Goal: Transaction & Acquisition: Obtain resource

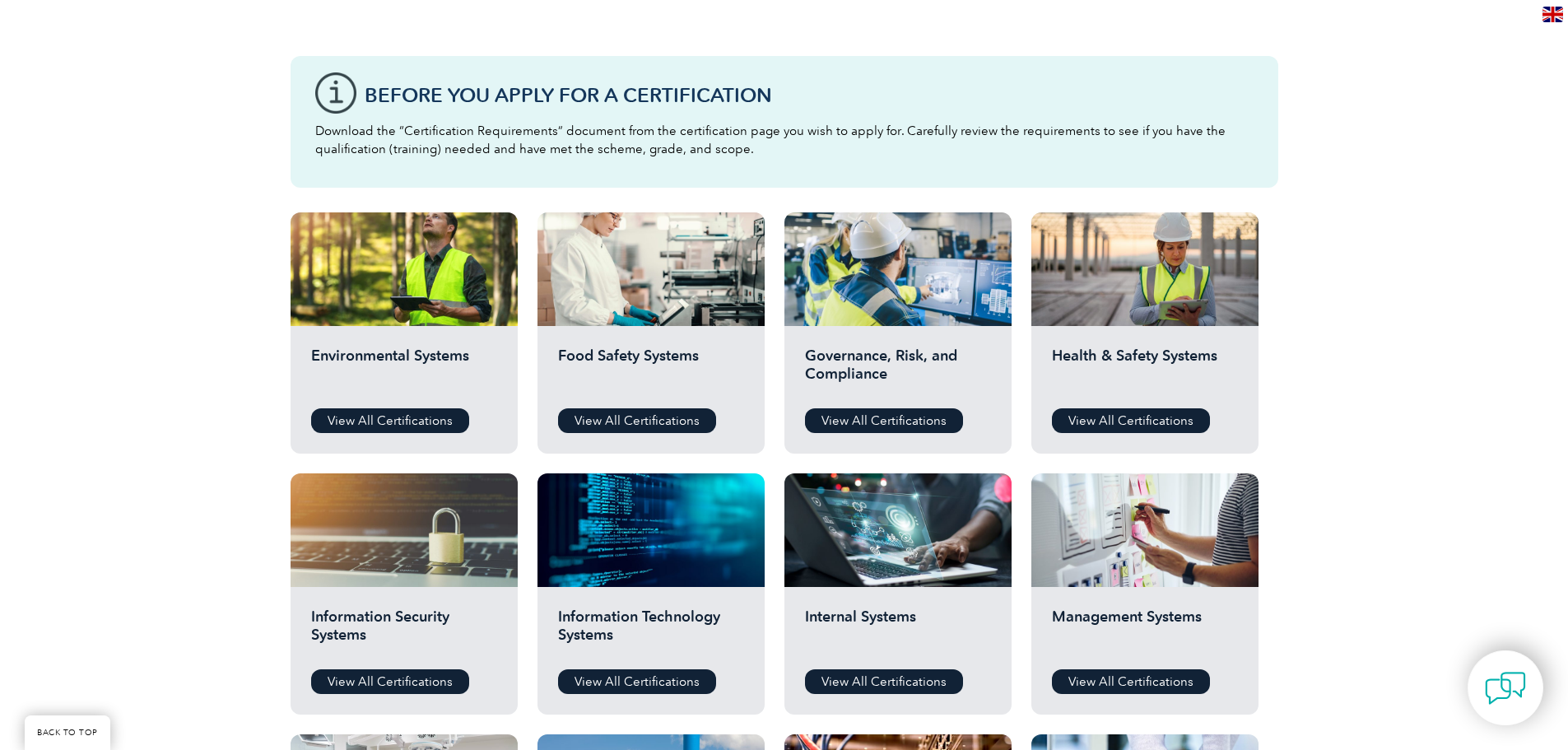
scroll to position [494, 0]
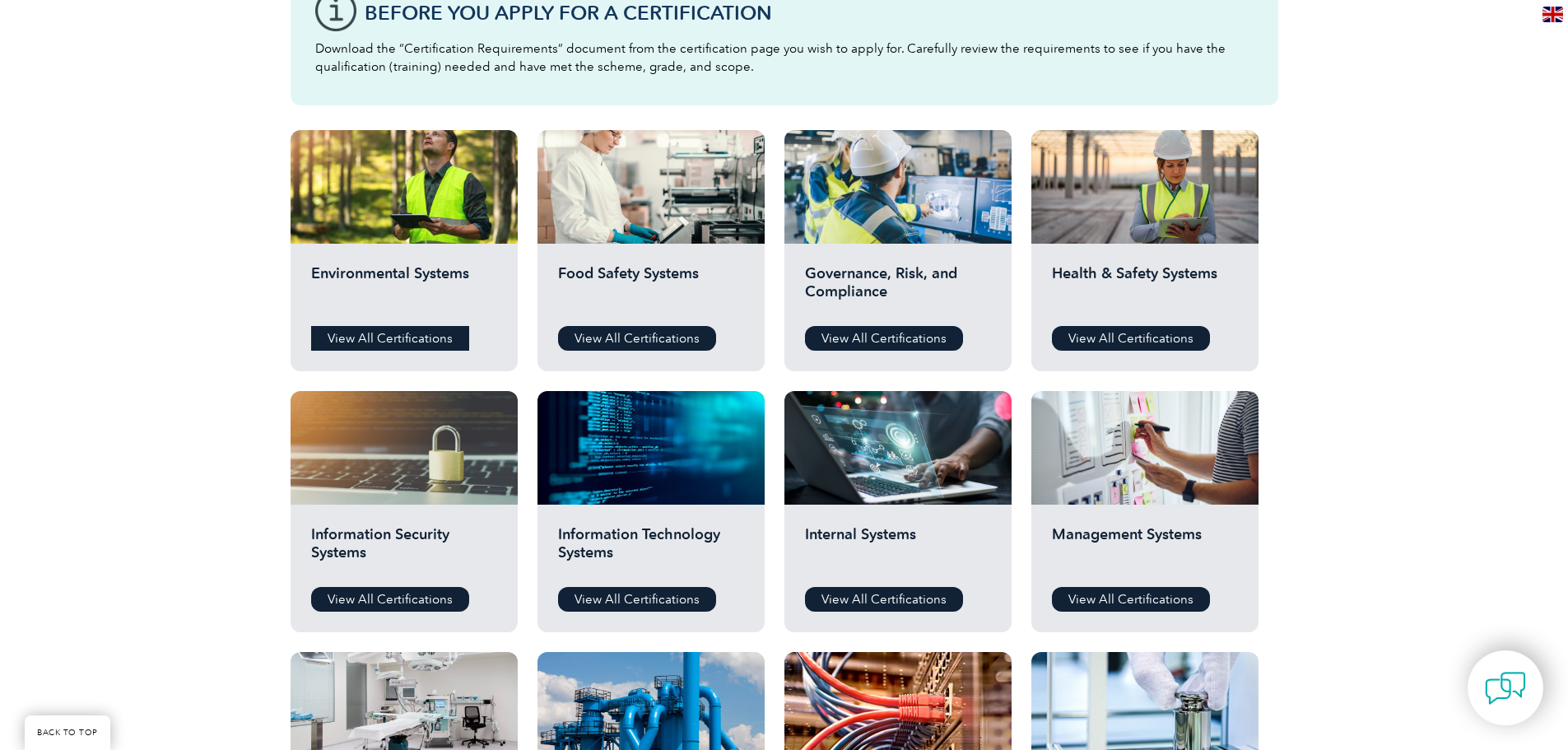
click at [382, 349] on link "View All Certifications" at bounding box center [389, 338] width 158 height 25
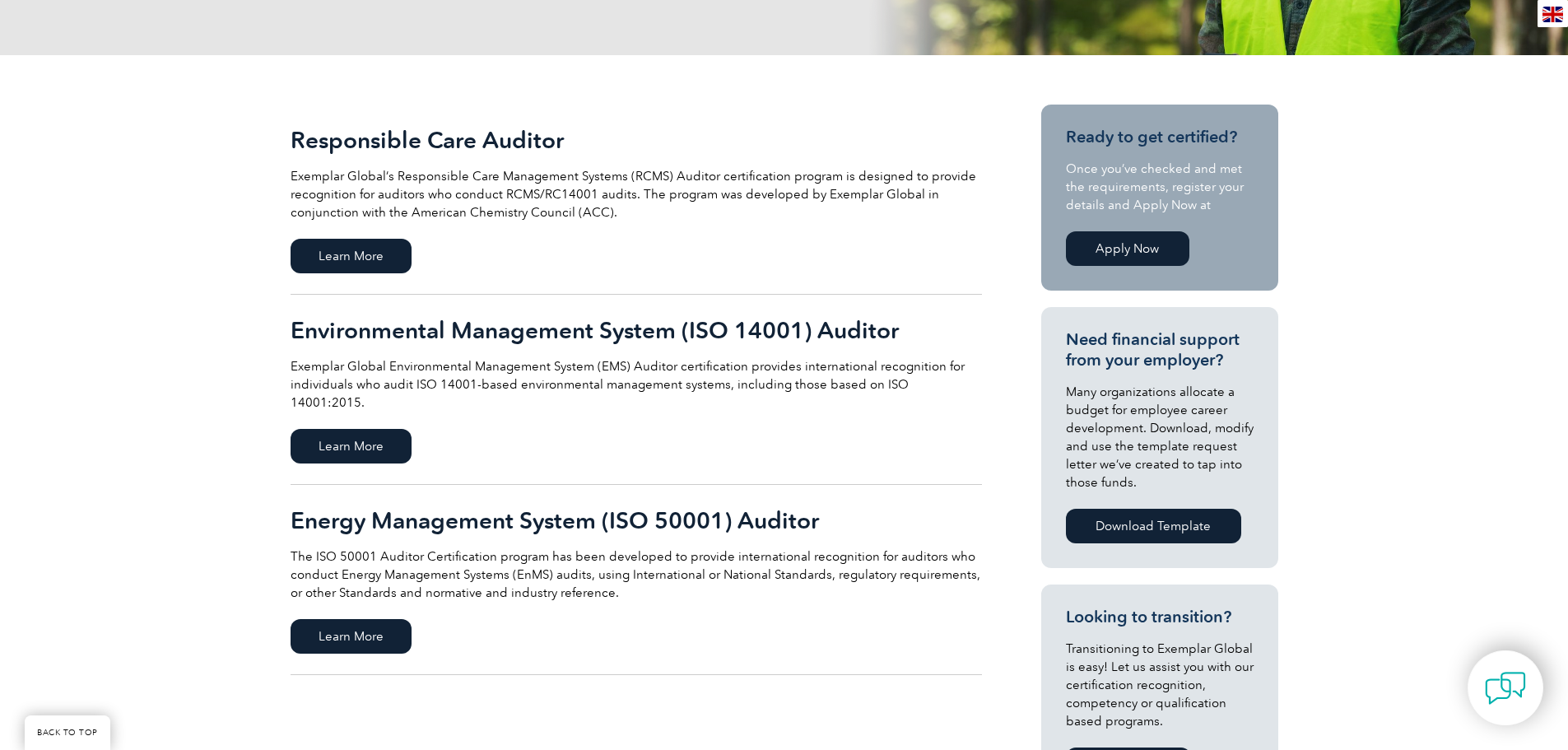
scroll to position [247, 0]
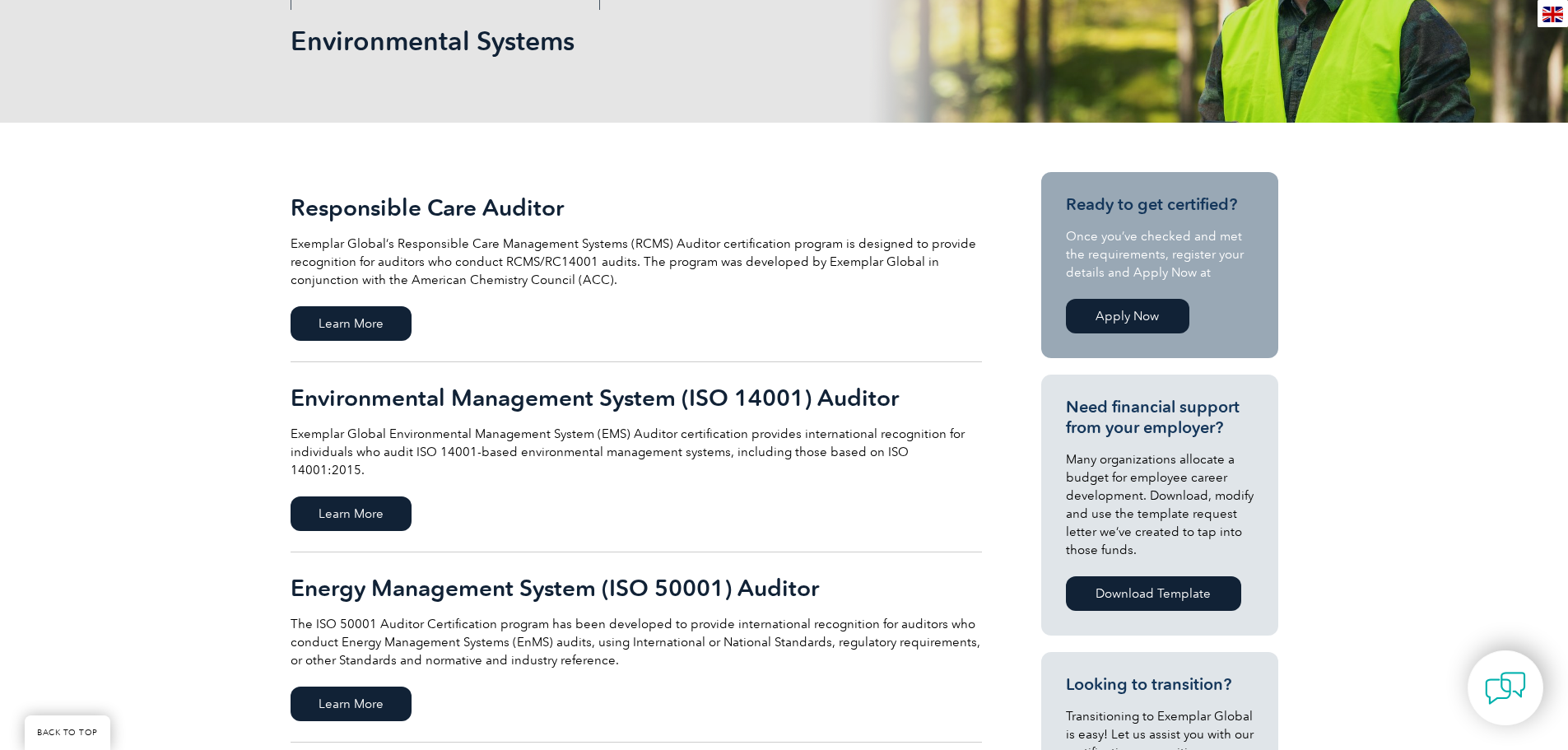
click at [1152, 302] on link "Apply Now" at bounding box center [1127, 316] width 124 height 34
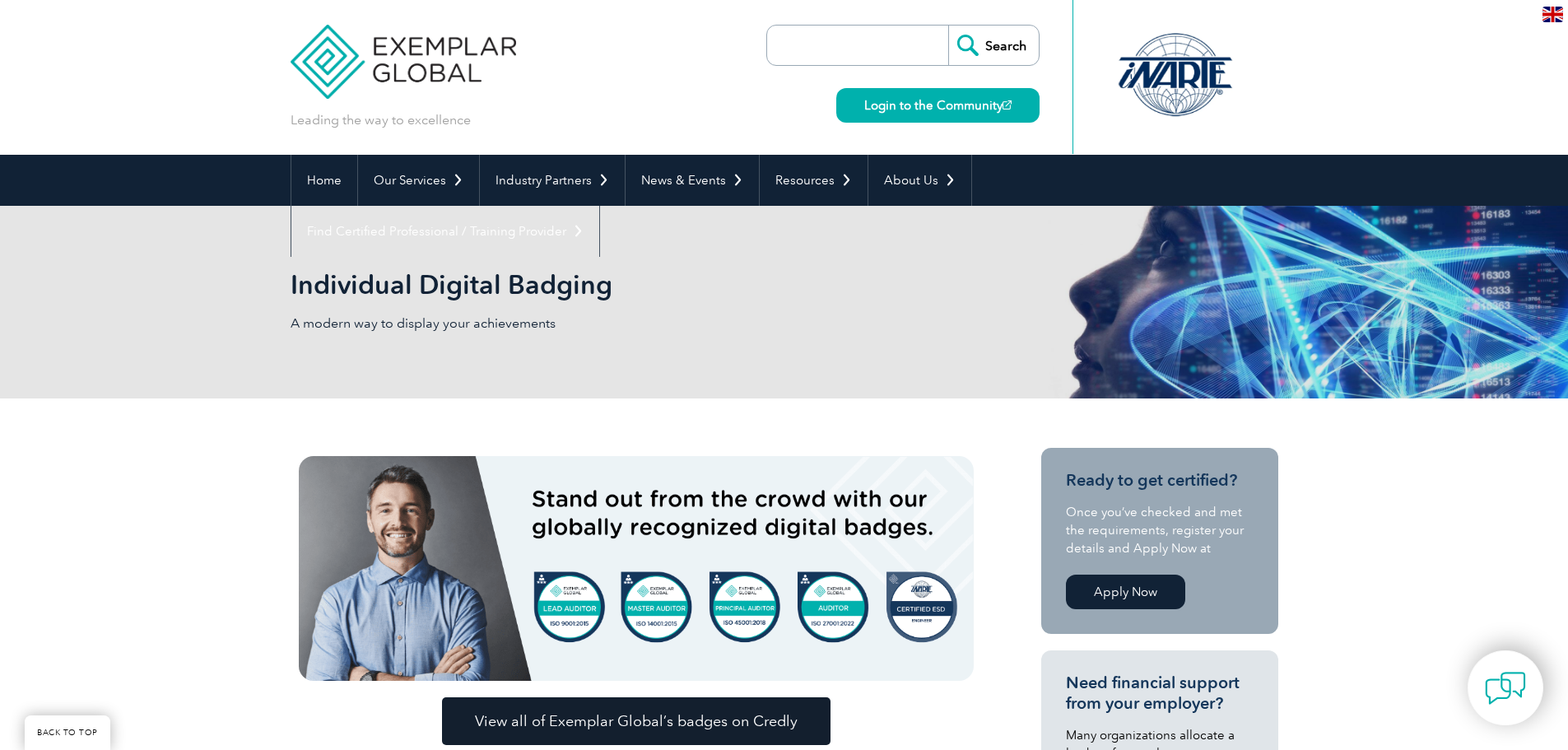
scroll to position [330, 0]
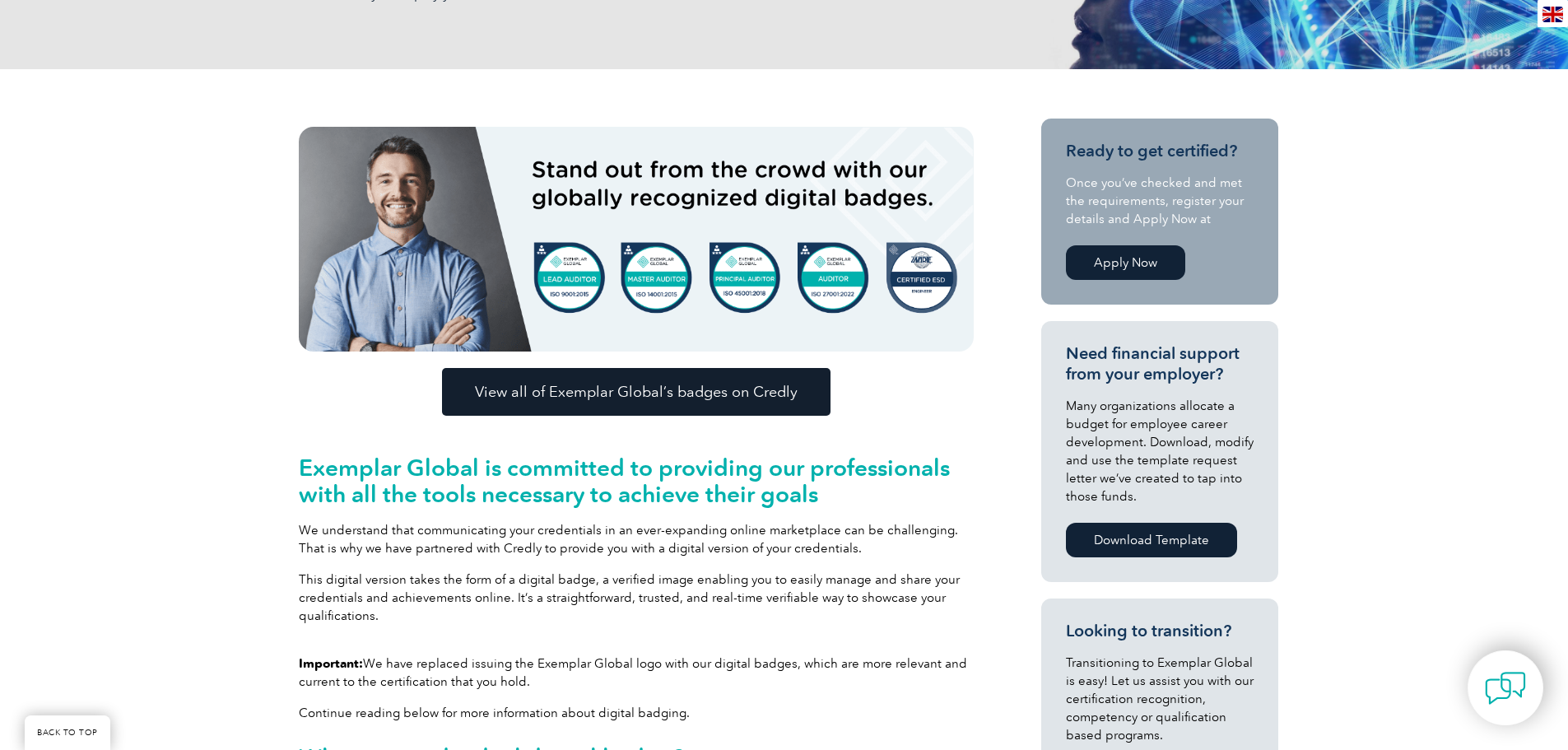
click at [651, 385] on span "View all of Exemplar Global’s badges on Credly" at bounding box center [636, 391] width 323 height 15
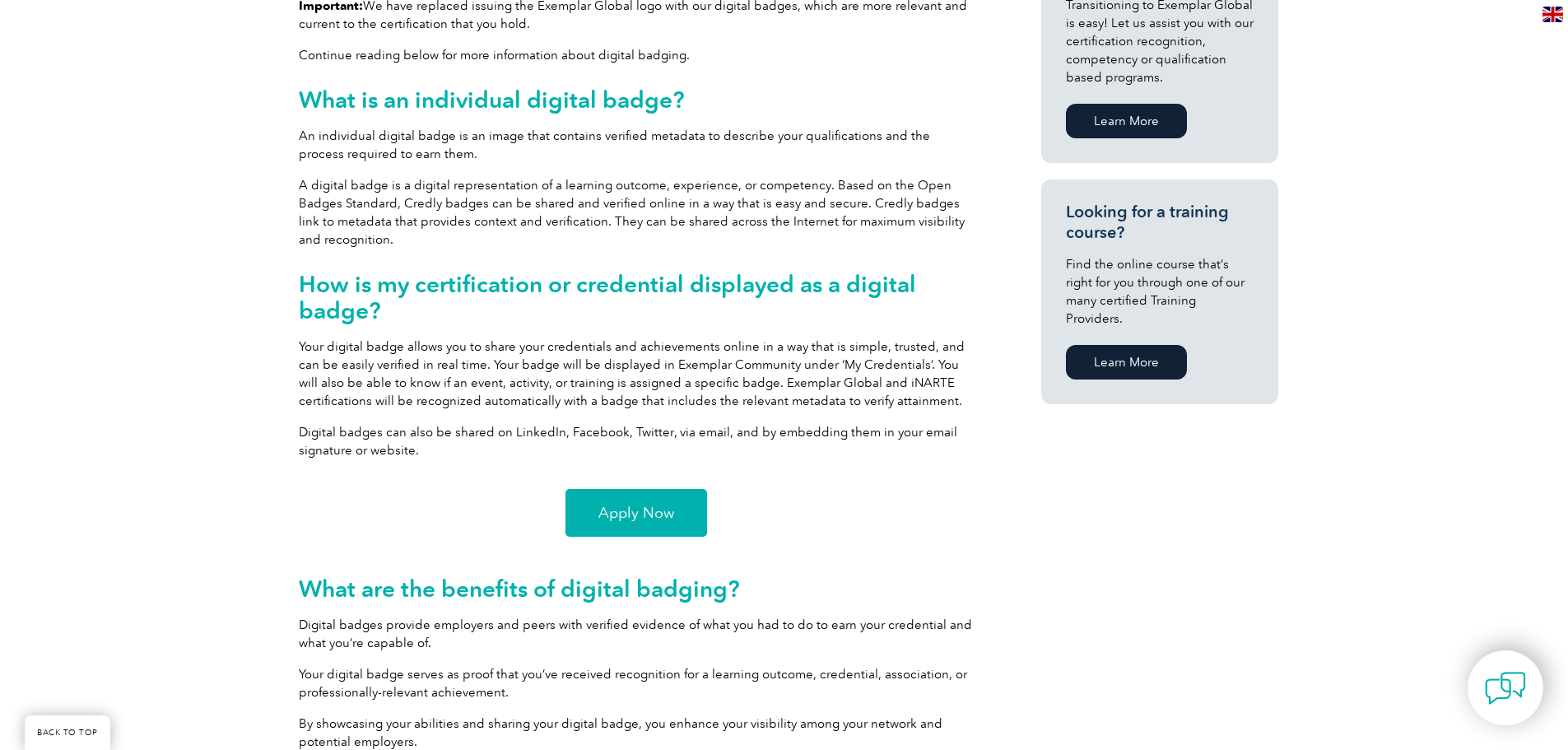
scroll to position [988, 0]
click at [600, 513] on span "Apply Now" at bounding box center [636, 512] width 76 height 15
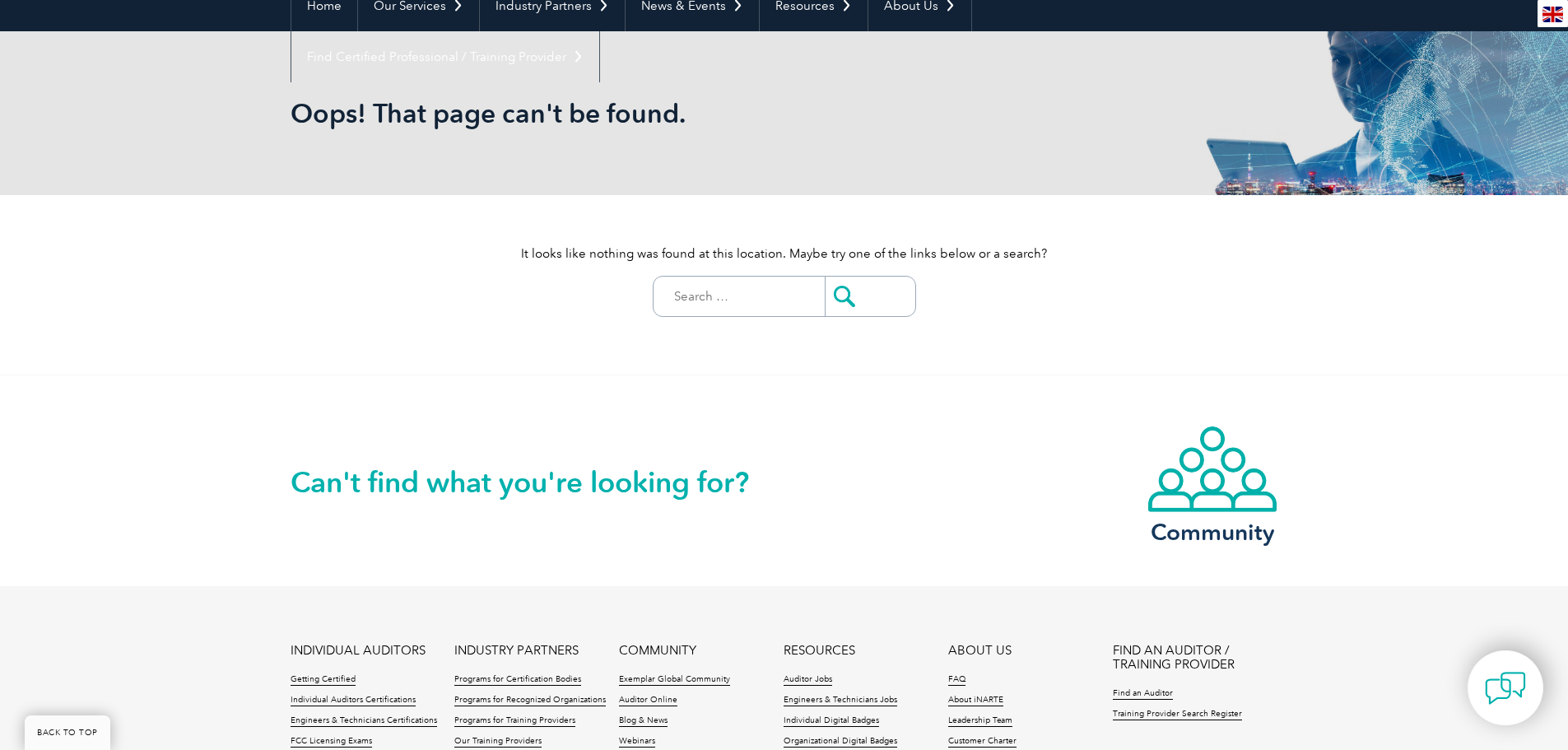
scroll to position [330, 0]
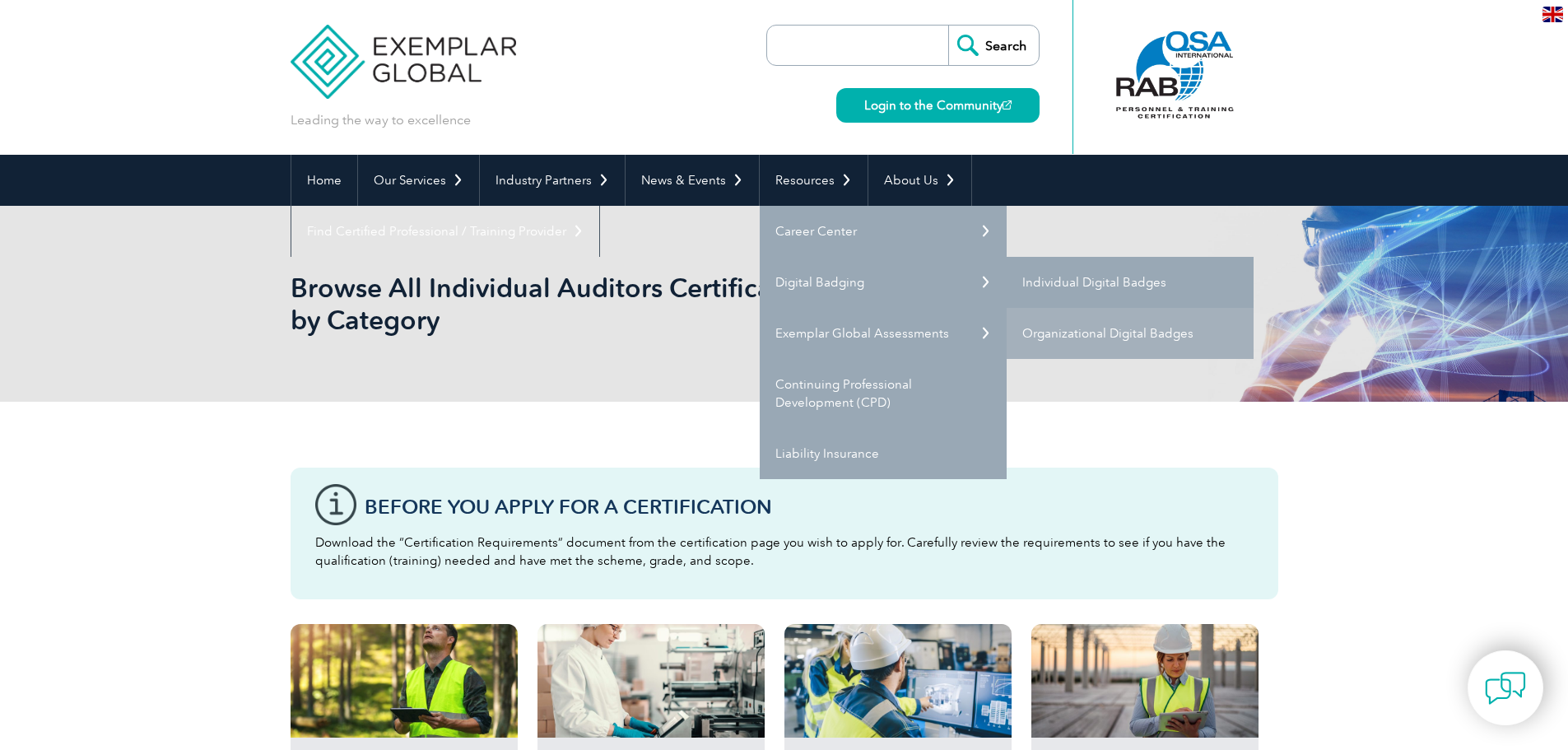
click at [1102, 274] on link "Individual Digital Badges" at bounding box center [1130, 283] width 247 height 51
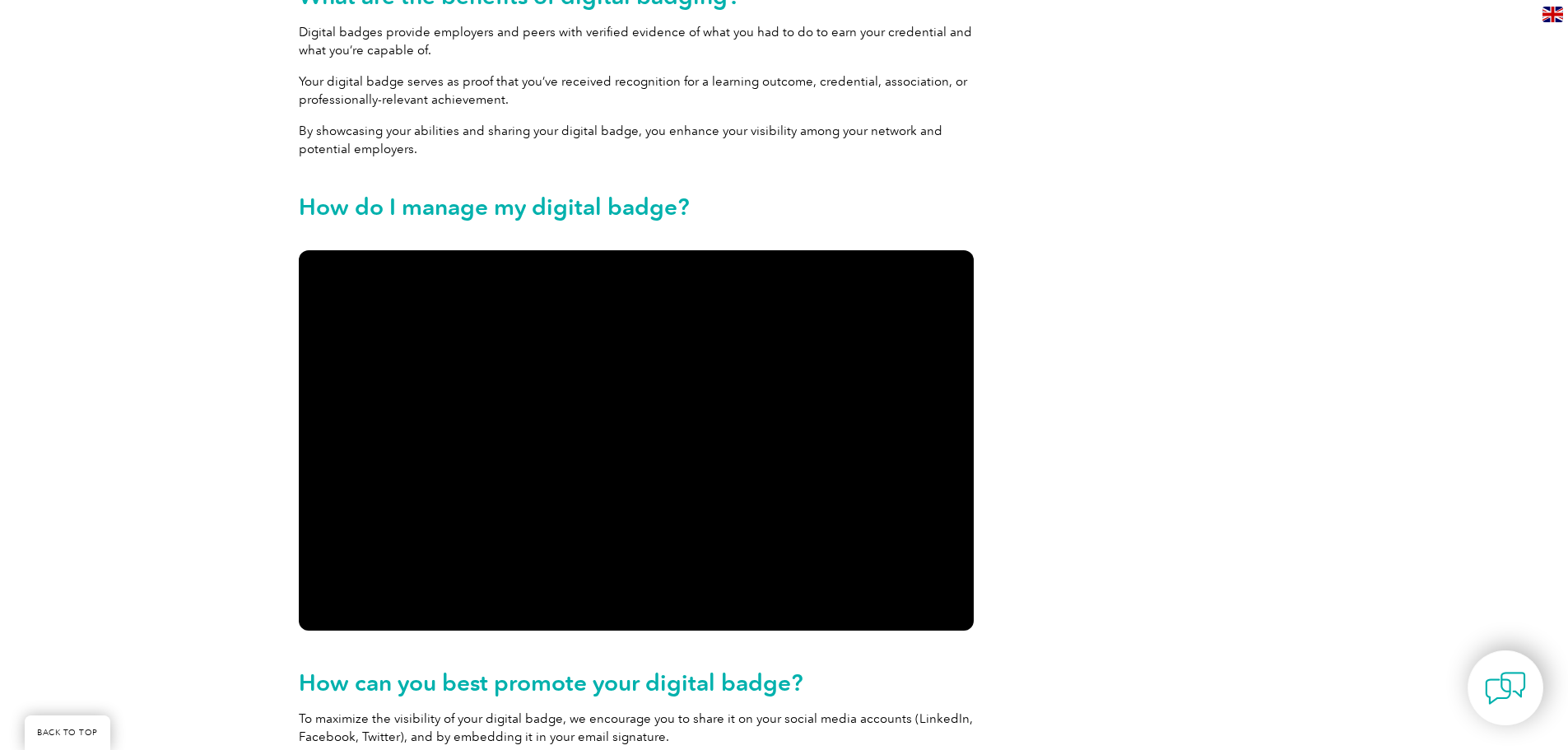
scroll to position [1235, 0]
